Goal: Information Seeking & Learning: Learn about a topic

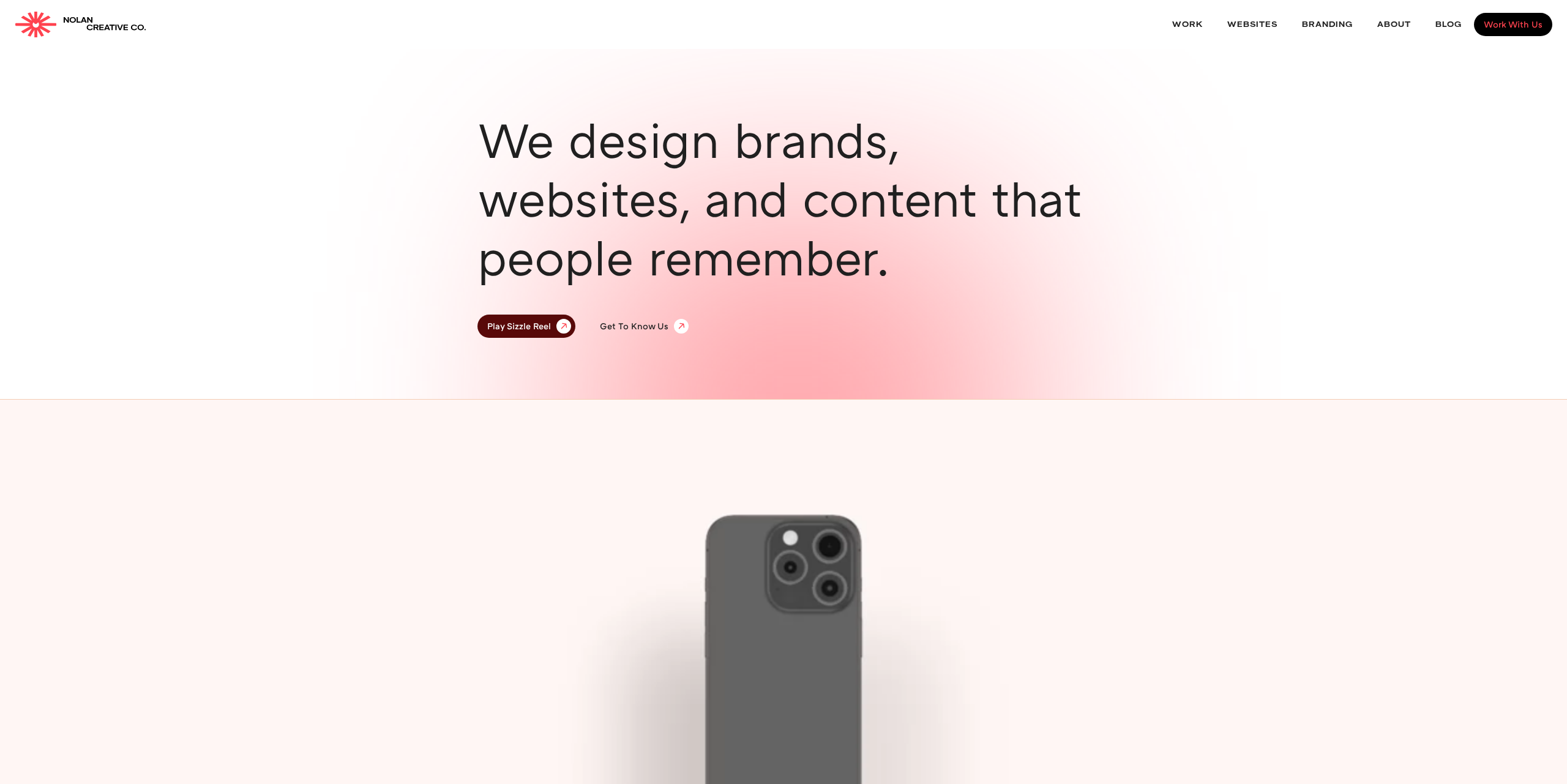
click at [1500, 21] on div "Work With Us" at bounding box center [1513, 25] width 59 height 8
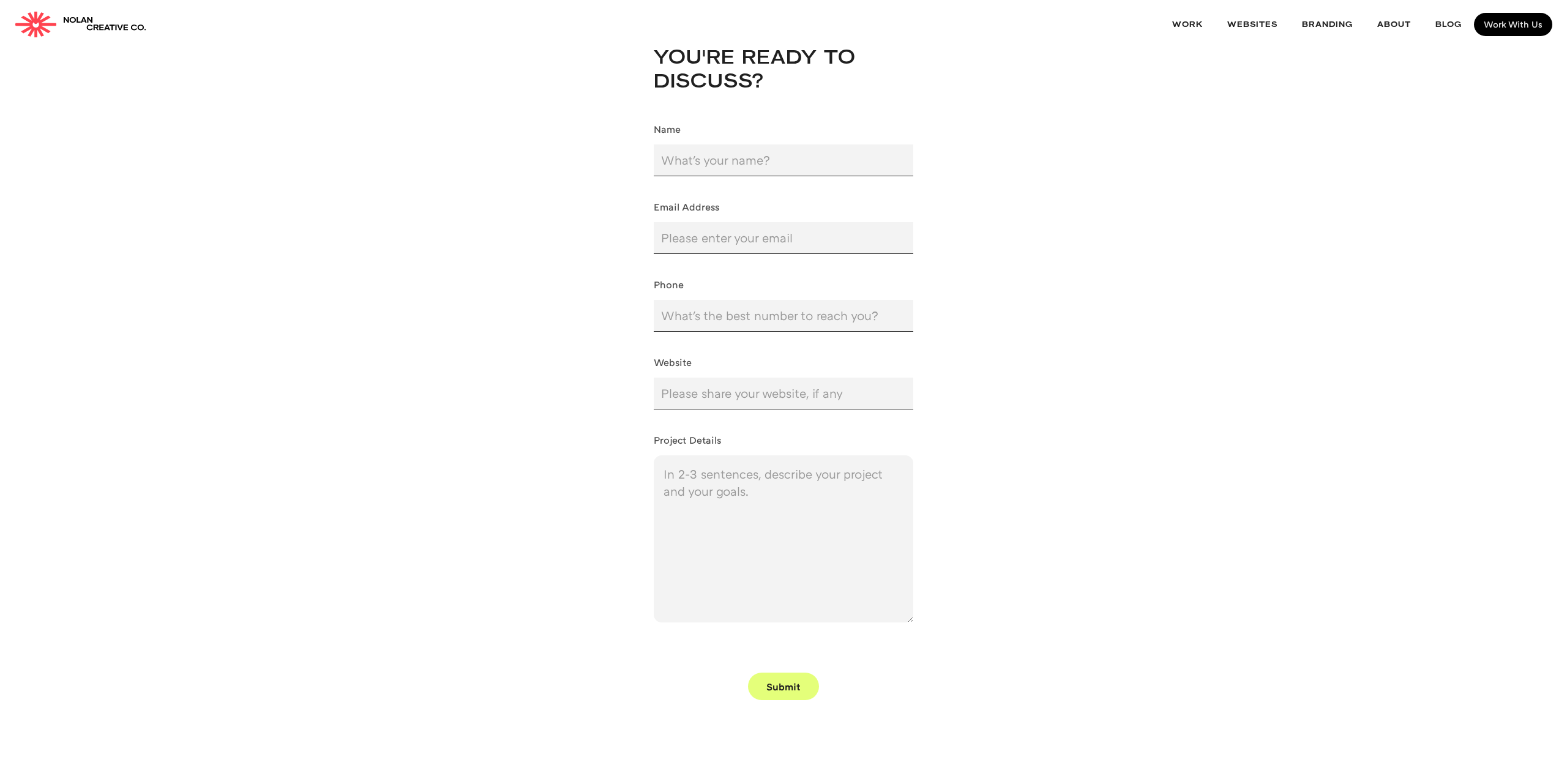
scroll to position [894, 0]
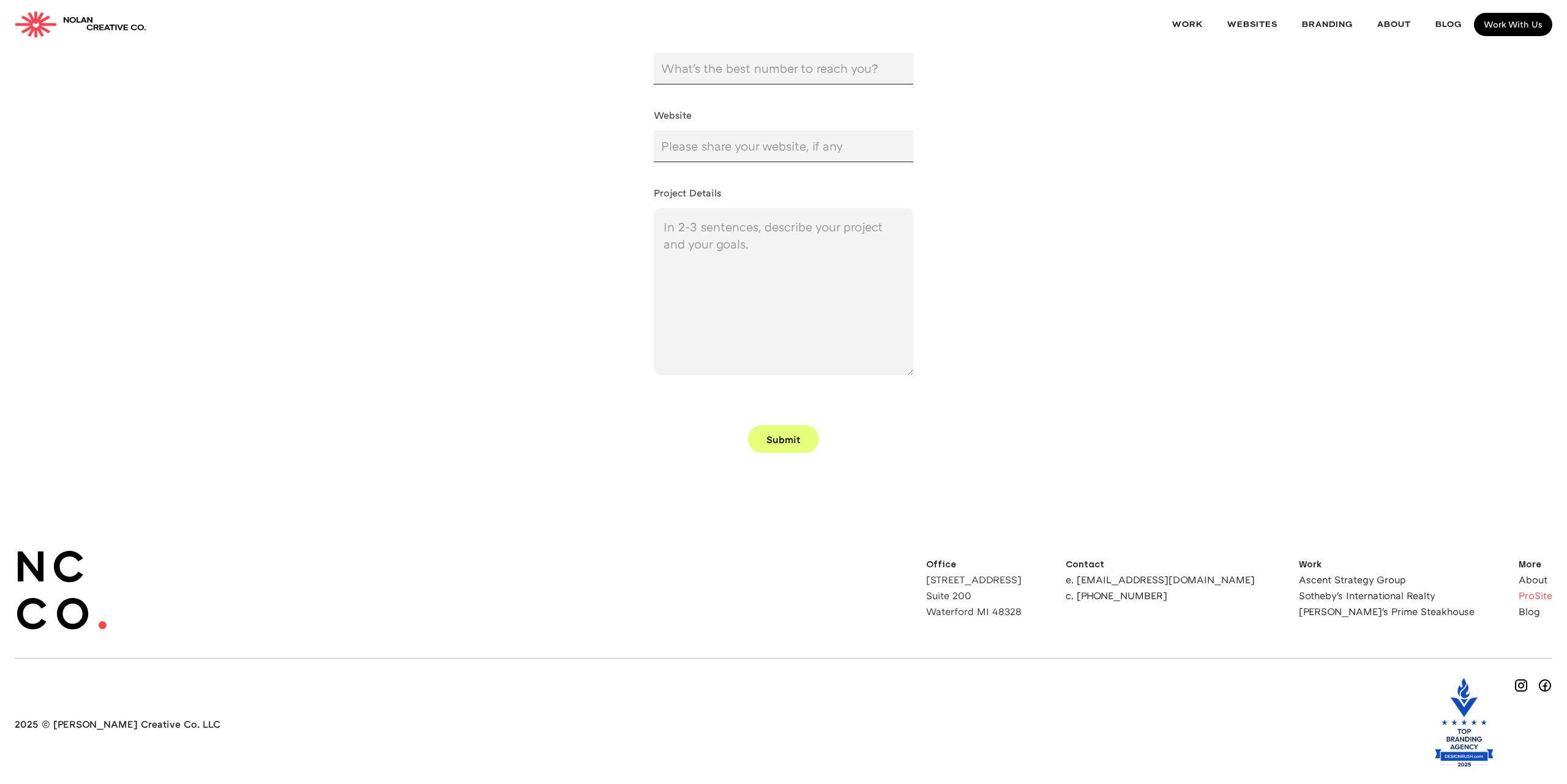
click at [1544, 597] on link "ProSite" at bounding box center [1535, 595] width 34 height 10
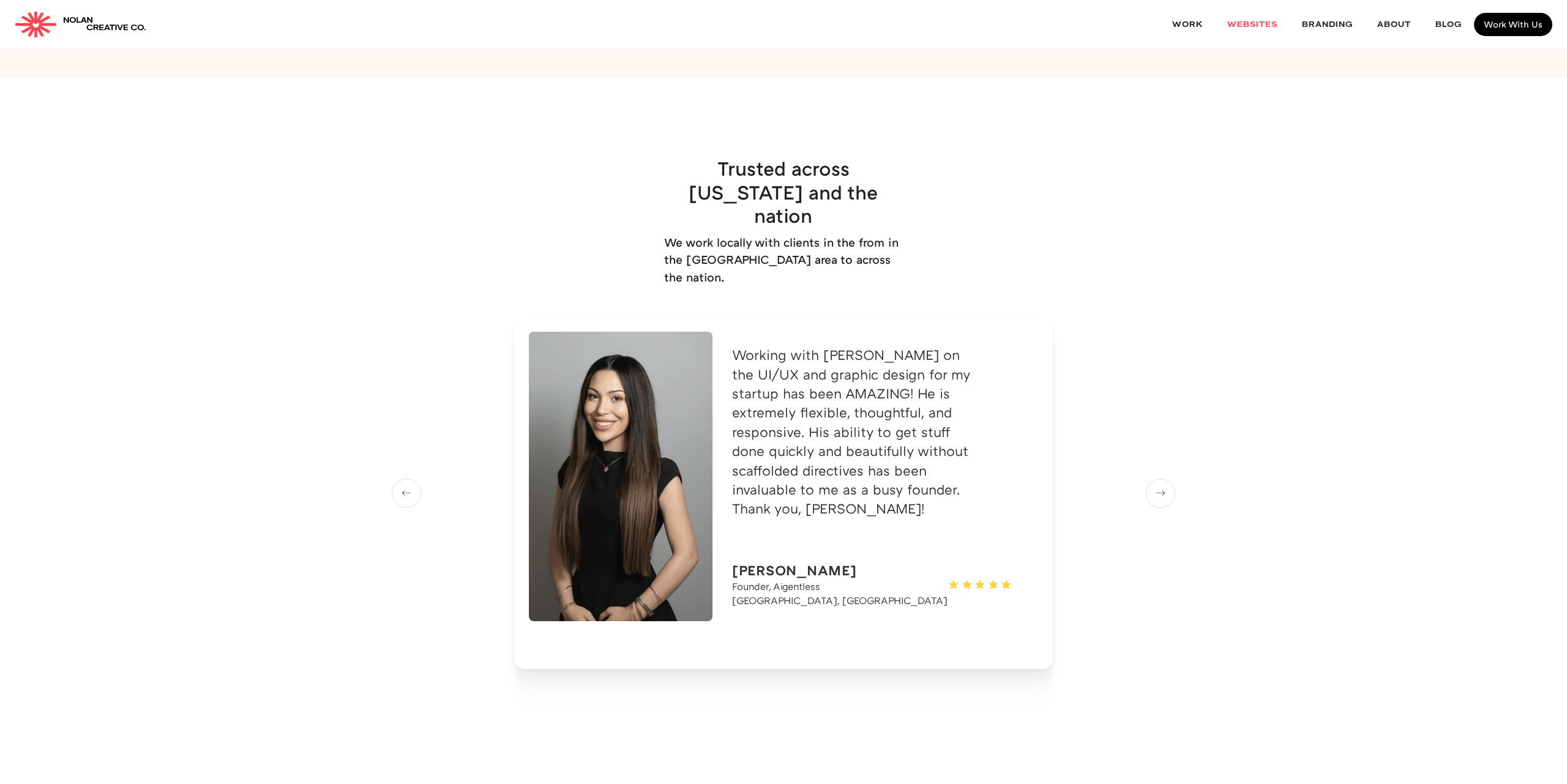
scroll to position [3546, 0]
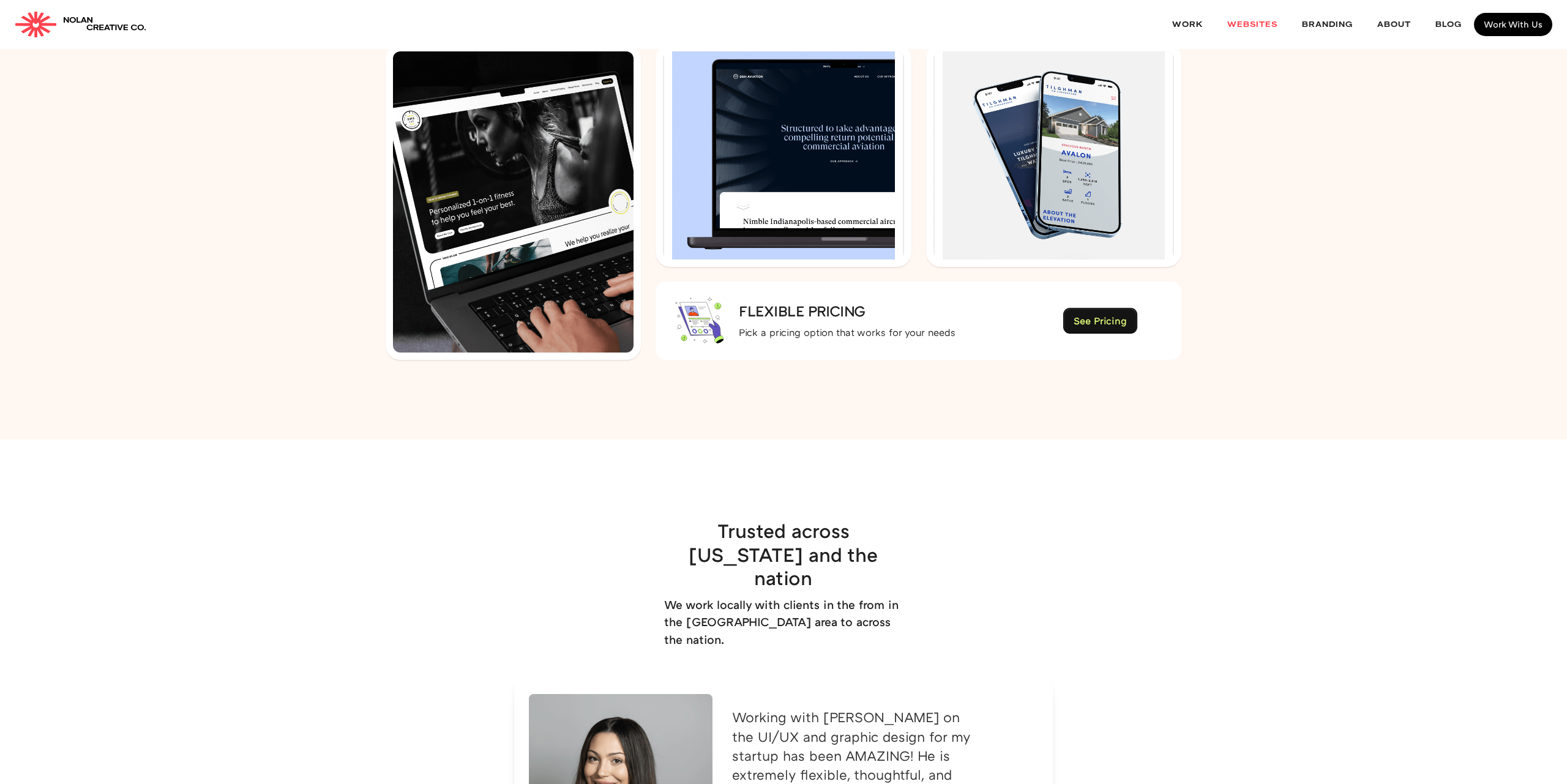
click at [1115, 311] on link "See Pricing" at bounding box center [1100, 321] width 73 height 25
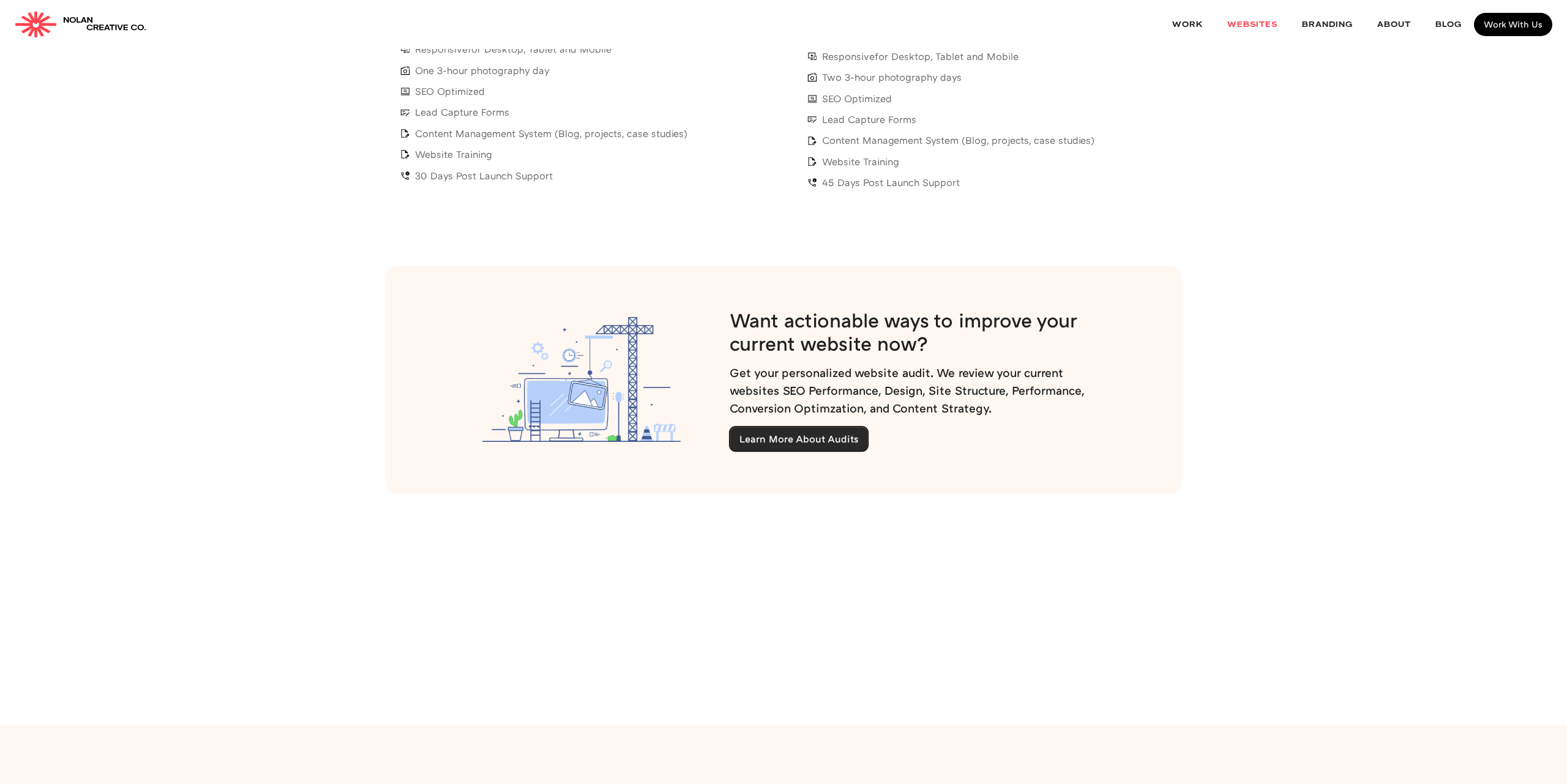
scroll to position [5058, 0]
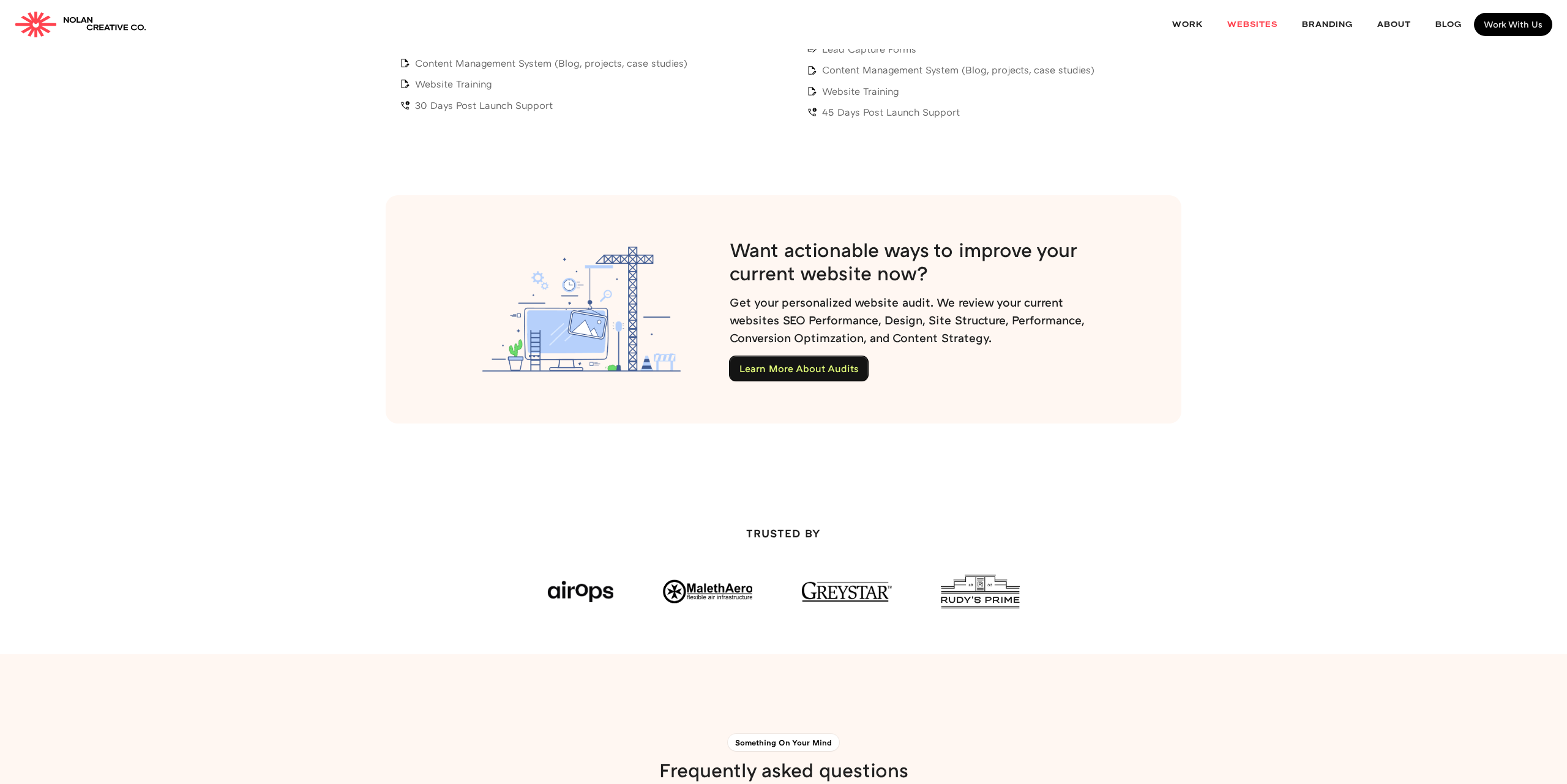
click at [827, 356] on link "Learn More About Audits" at bounding box center [798, 369] width 138 height 25
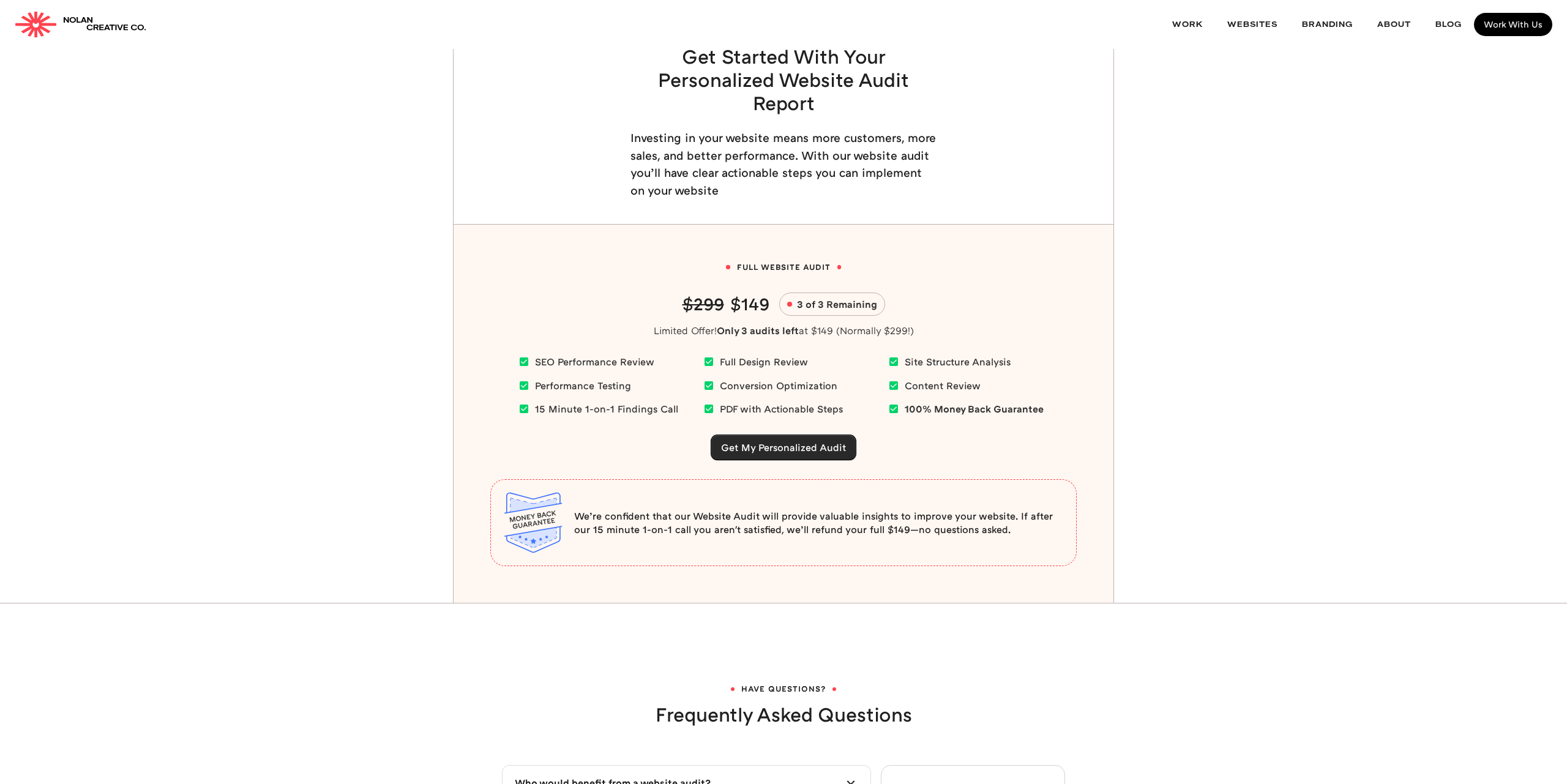
scroll to position [2404, 0]
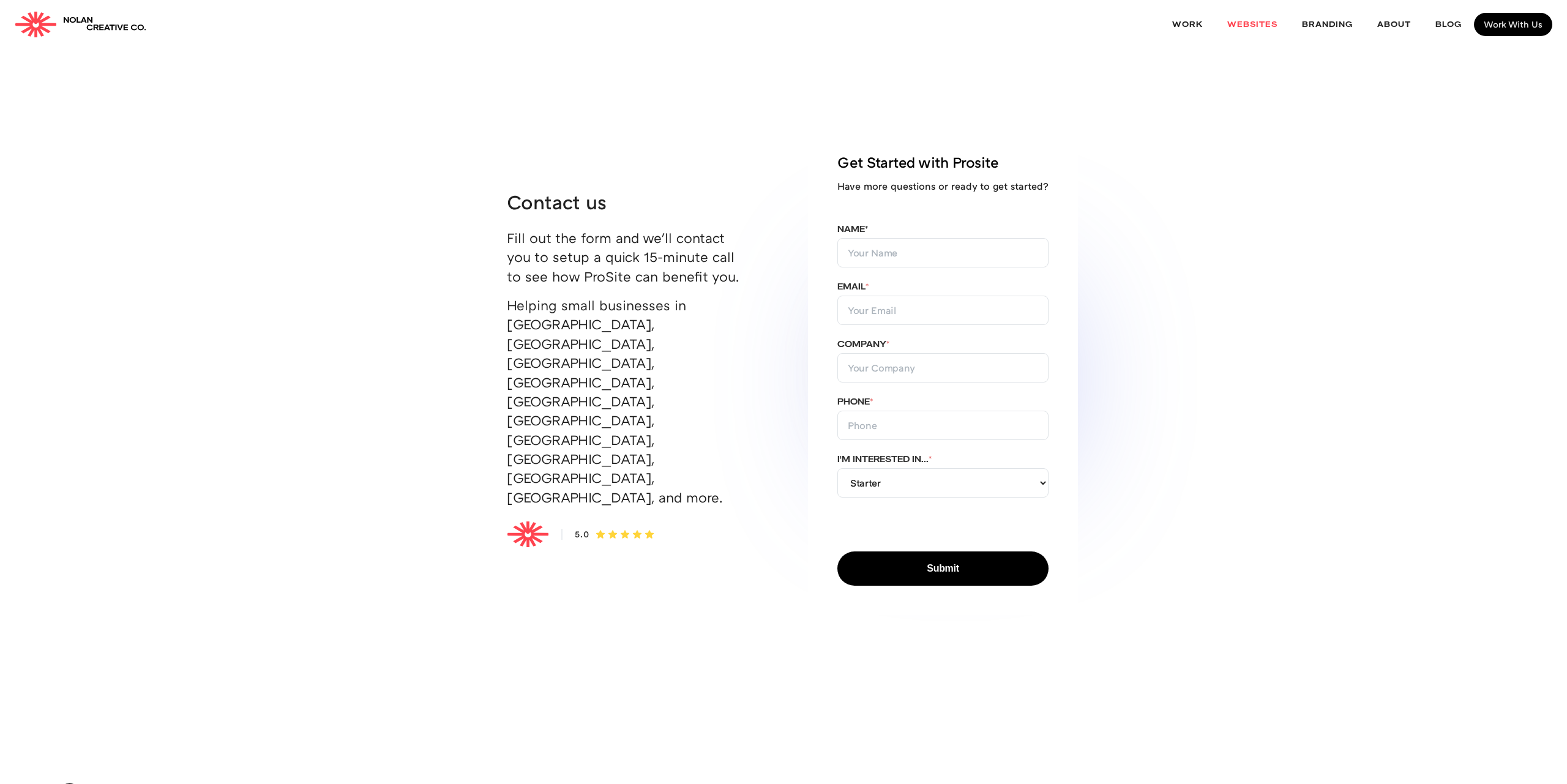
scroll to position [6183, 0]
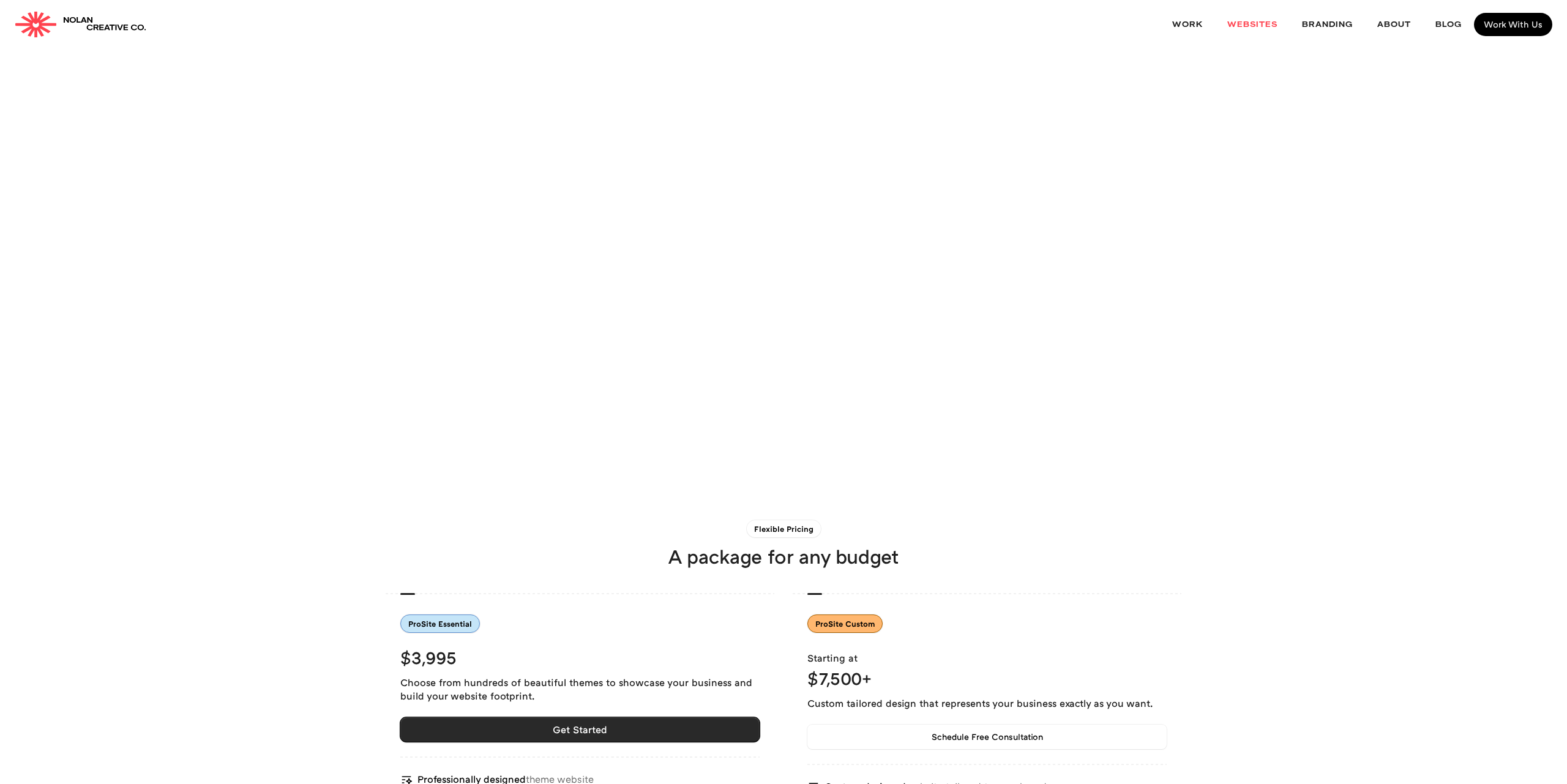
scroll to position [4216, 0]
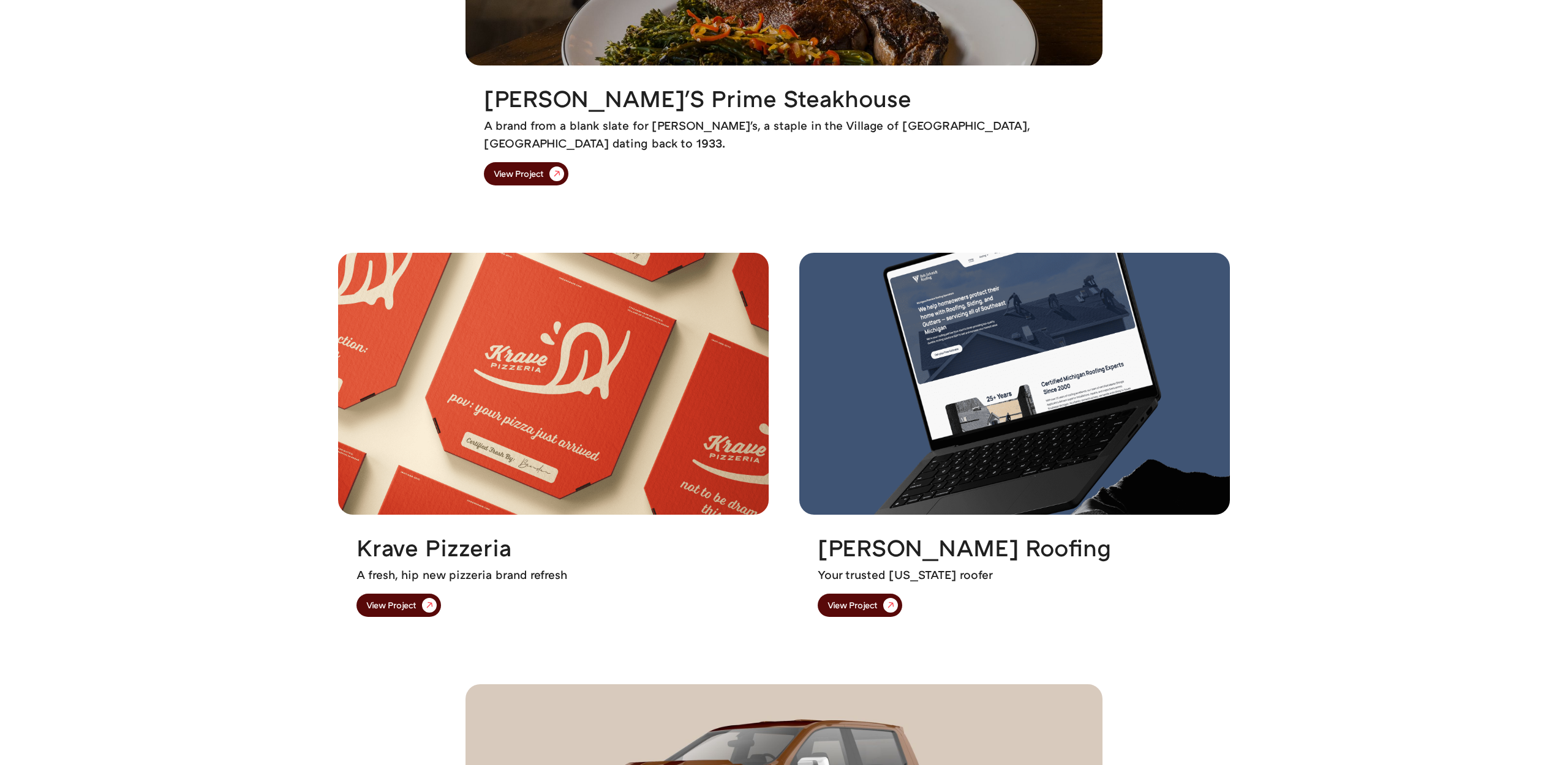
scroll to position [1548, 0]
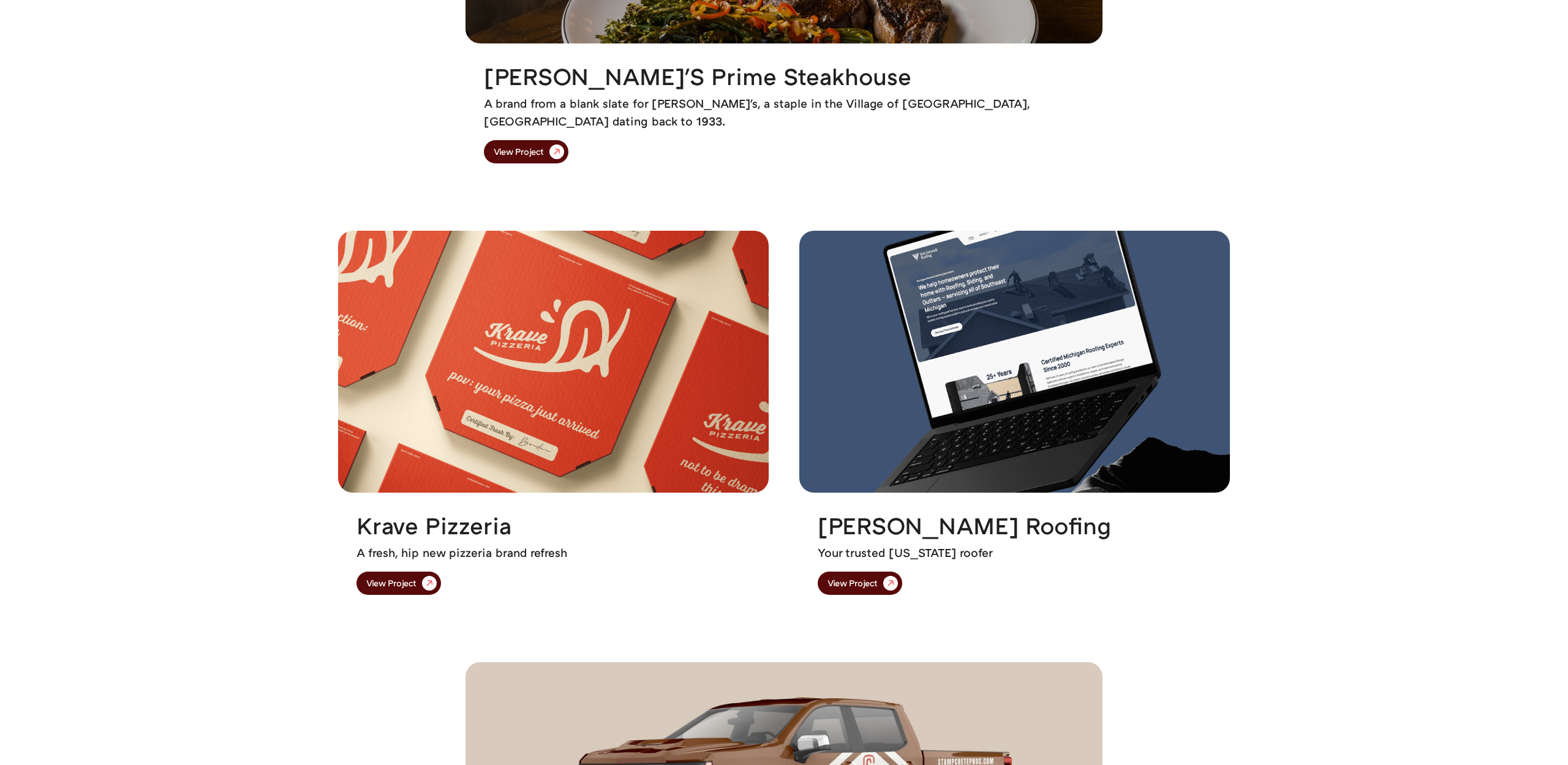
click at [348, 448] on img at bounding box center [553, 362] width 431 height 262
click at [367, 583] on div "View Project" at bounding box center [391, 583] width 50 height 8
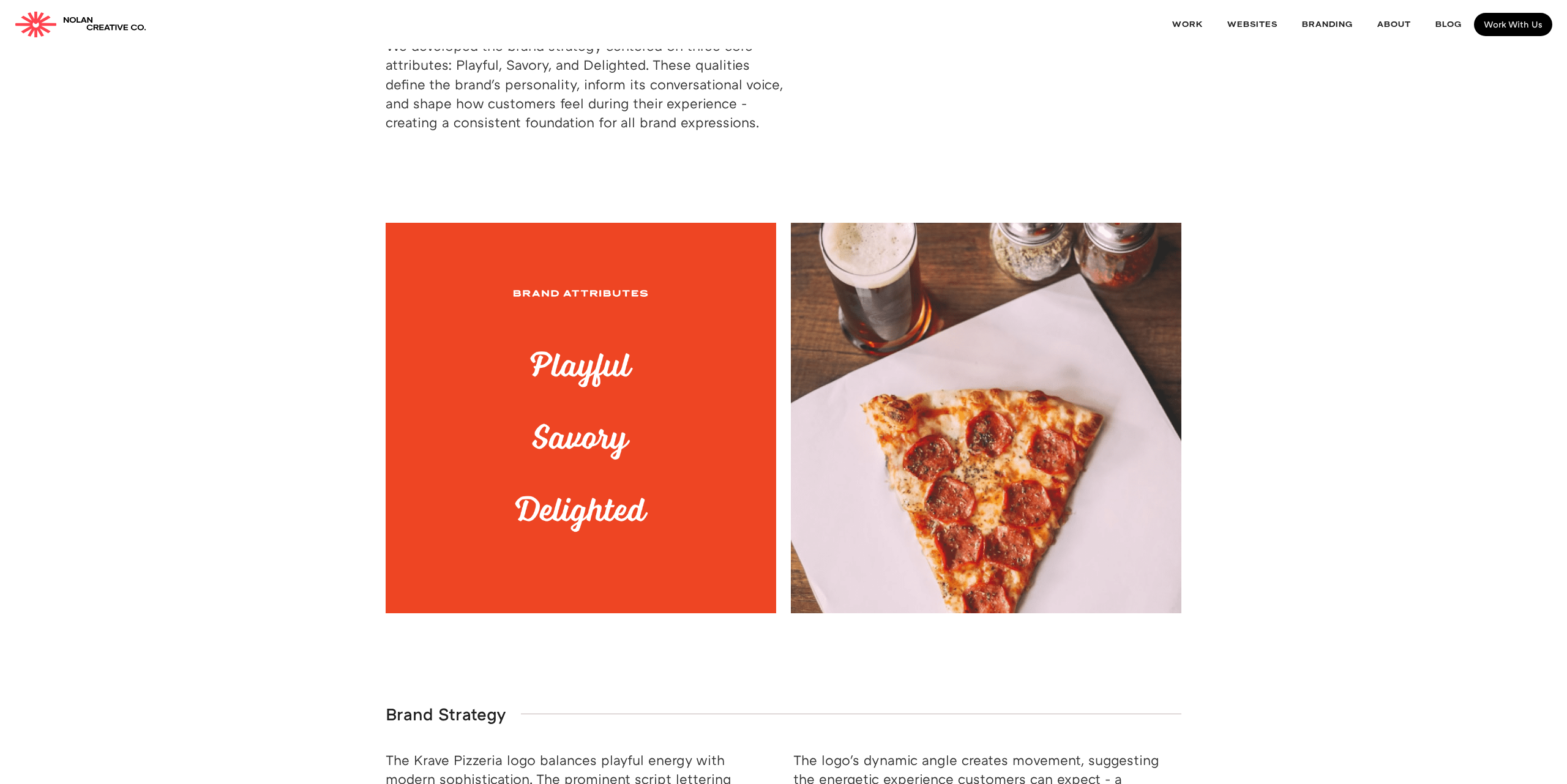
scroll to position [1507, 0]
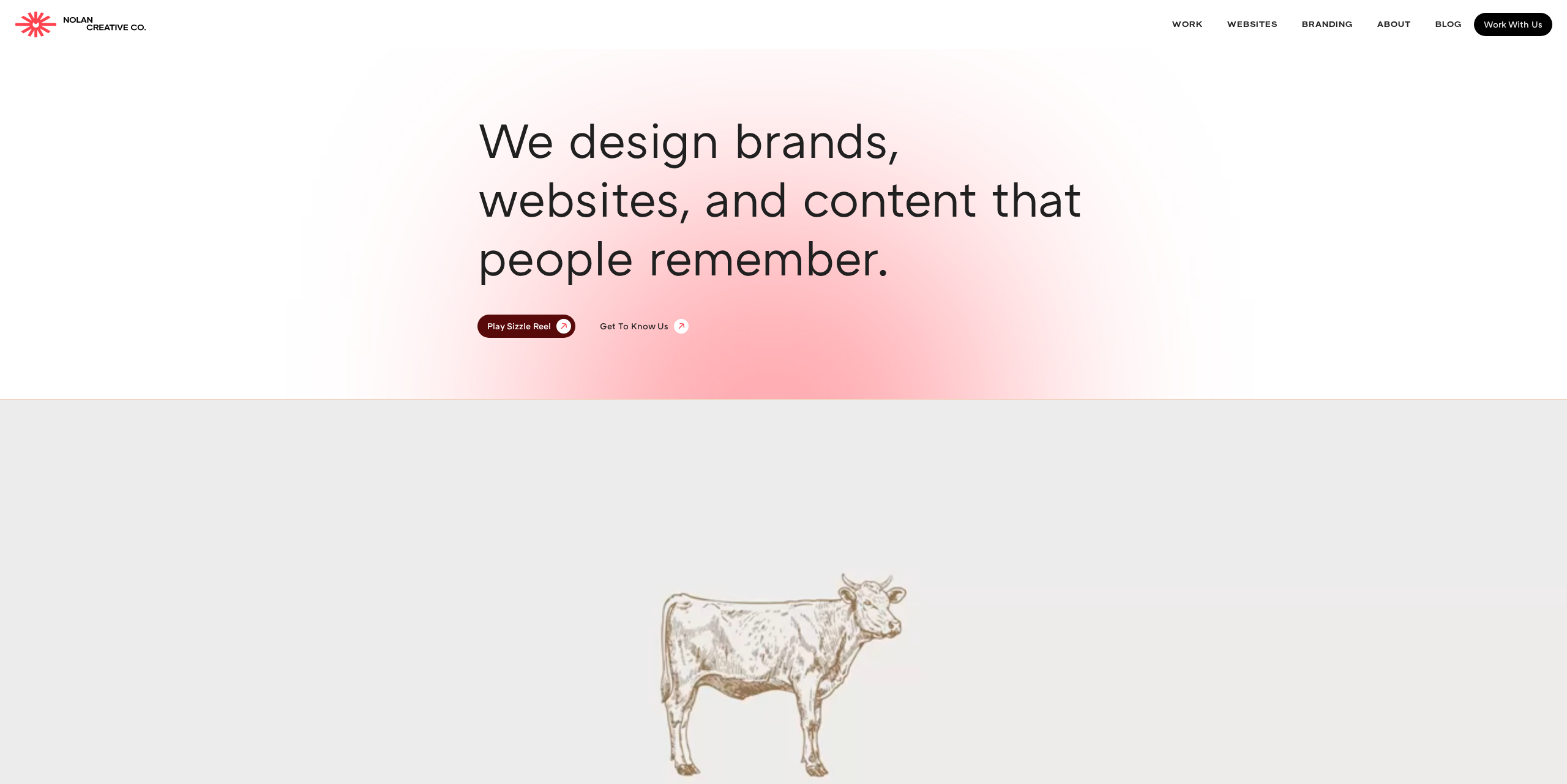
scroll to position [1547, 0]
